Goal: Download file/media

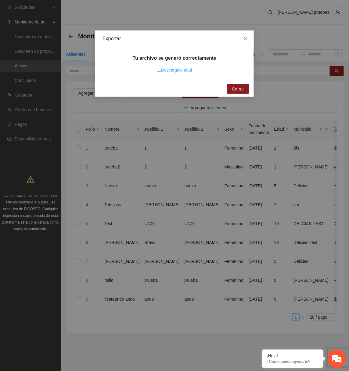
click at [176, 71] on link "Descárgalo aquí" at bounding box center [174, 70] width 35 height 5
click at [247, 39] on icon "close" at bounding box center [245, 38] width 5 height 5
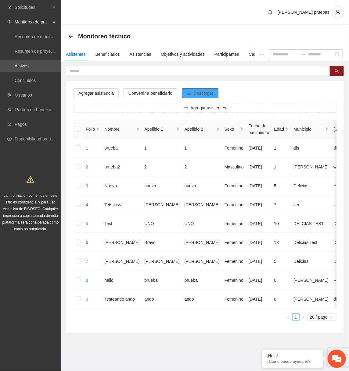
click at [206, 90] on span "Descargar" at bounding box center [204, 93] width 20 height 7
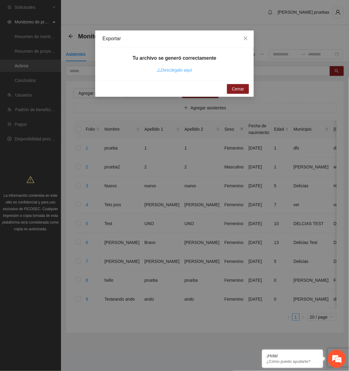
click at [173, 70] on link "Descárgalo aquí" at bounding box center [174, 70] width 35 height 5
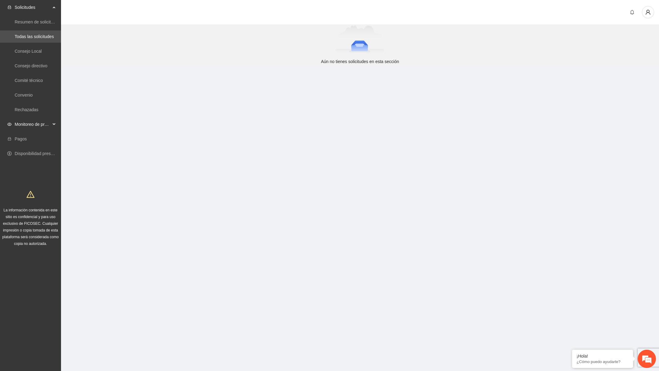
click at [44, 124] on span "Monitoreo de proyectos" at bounding box center [33, 124] width 36 height 12
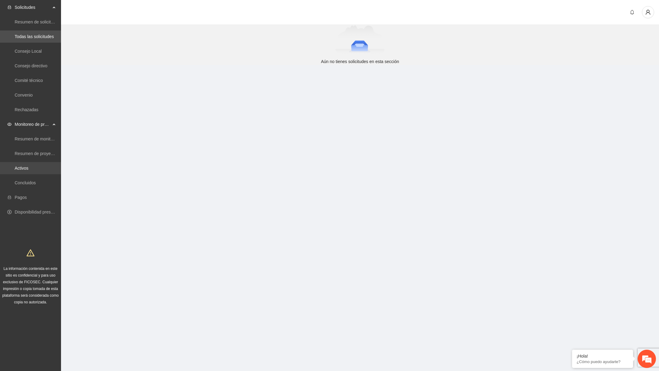
click at [28, 170] on link "Activos" at bounding box center [22, 168] width 14 height 5
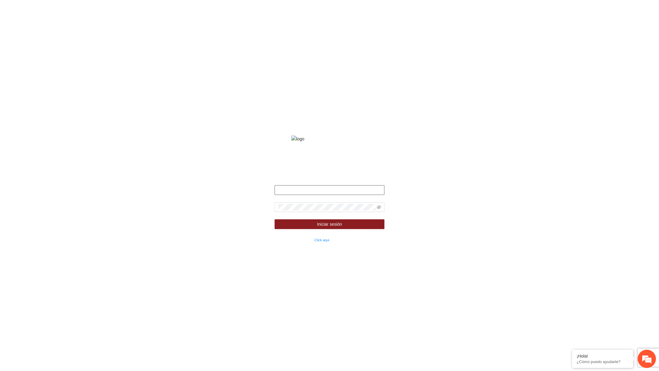
click at [292, 195] on input "text" at bounding box center [329, 190] width 110 height 10
type input "**********"
click at [327, 228] on span "Iniciar sesión" at bounding box center [329, 224] width 25 height 7
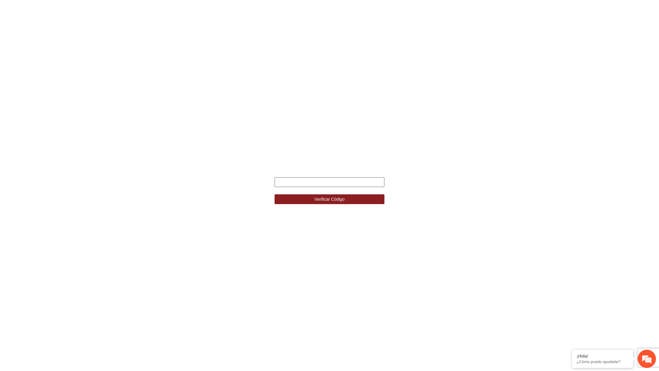
click at [314, 181] on input "text" at bounding box center [329, 182] width 110 height 10
type input "******"
click at [274, 195] on button "Verificar Código" at bounding box center [329, 200] width 110 height 10
